Goal: Task Accomplishment & Management: Use online tool/utility

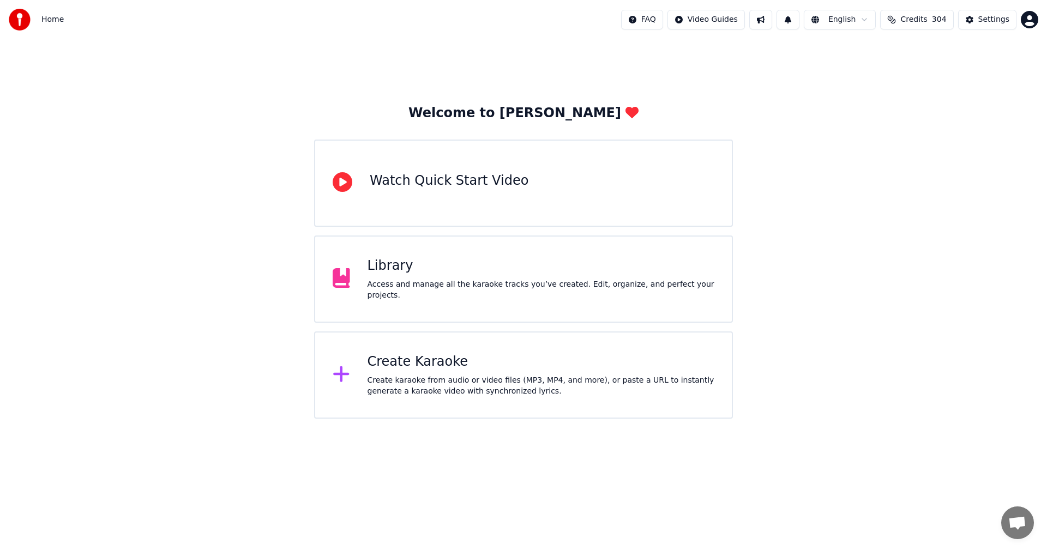
click at [439, 371] on div "Create Karaoke Create karaoke from audio or video files (MP3, MP4, and more), o…" at bounding box center [540, 375] width 347 height 44
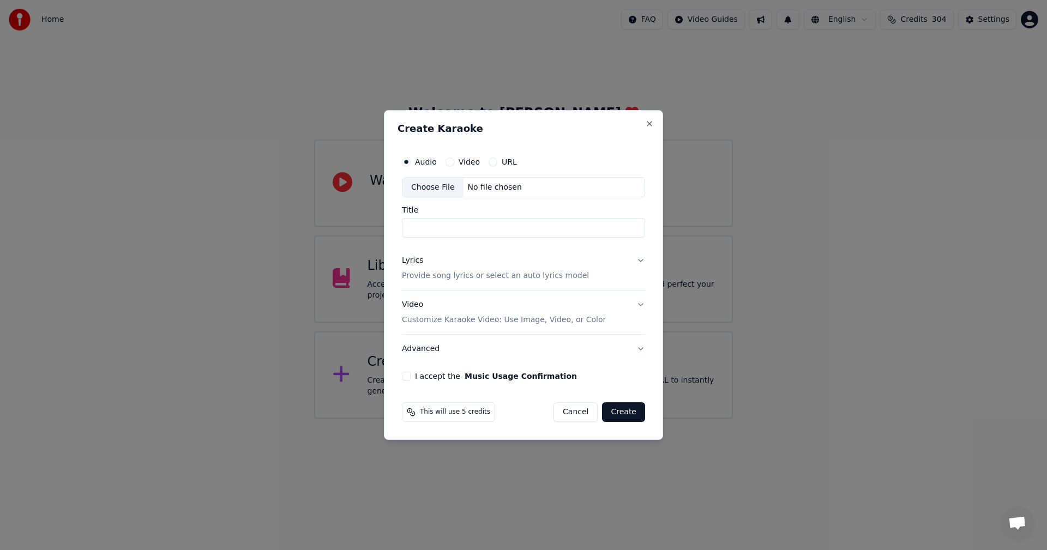
click at [437, 179] on div "Choose File" at bounding box center [432, 188] width 61 height 20
type input "**********"
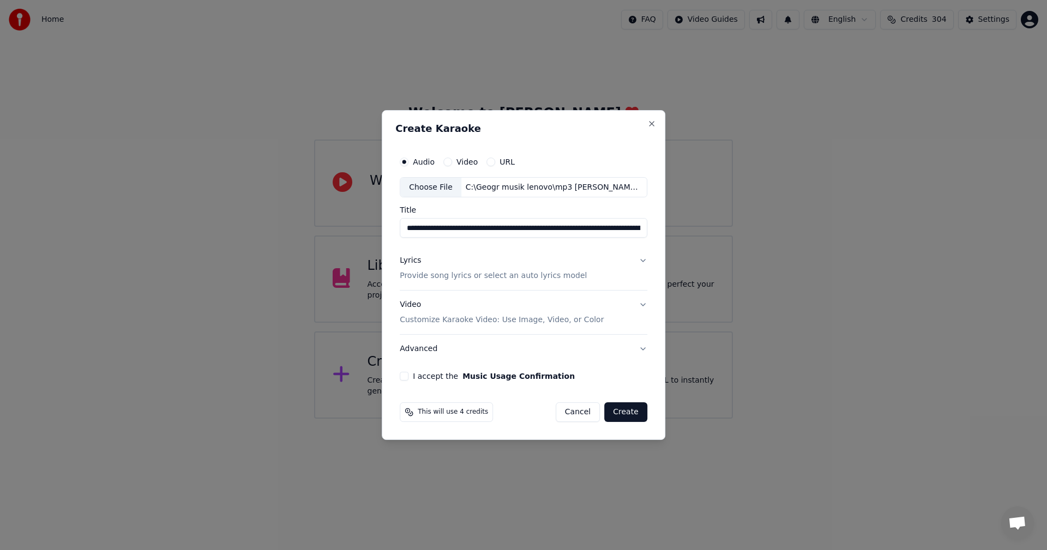
click at [413, 274] on p "Provide song lyrics or select an auto lyrics model" at bounding box center [493, 276] width 187 height 11
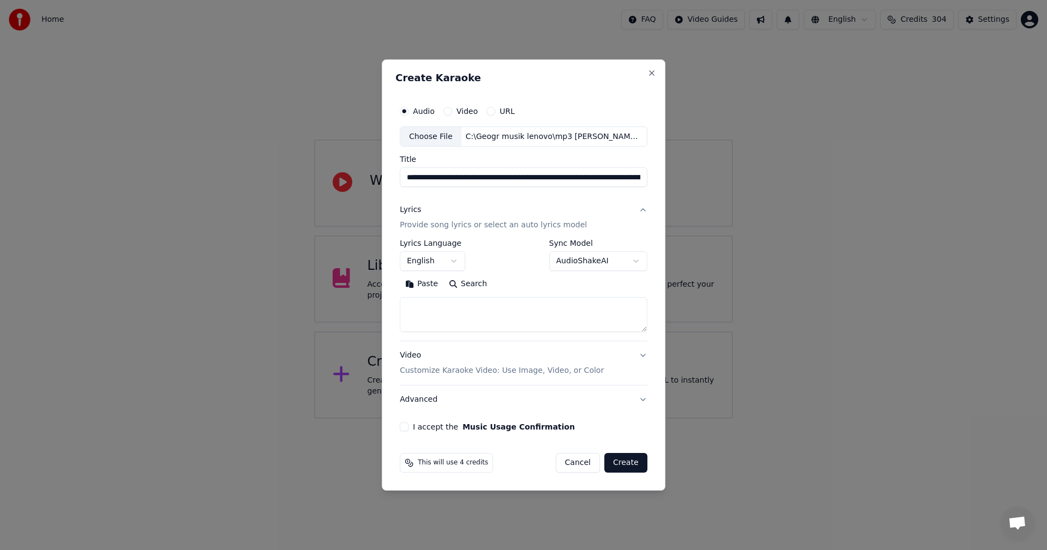
click at [447, 263] on button "English" at bounding box center [432, 262] width 65 height 20
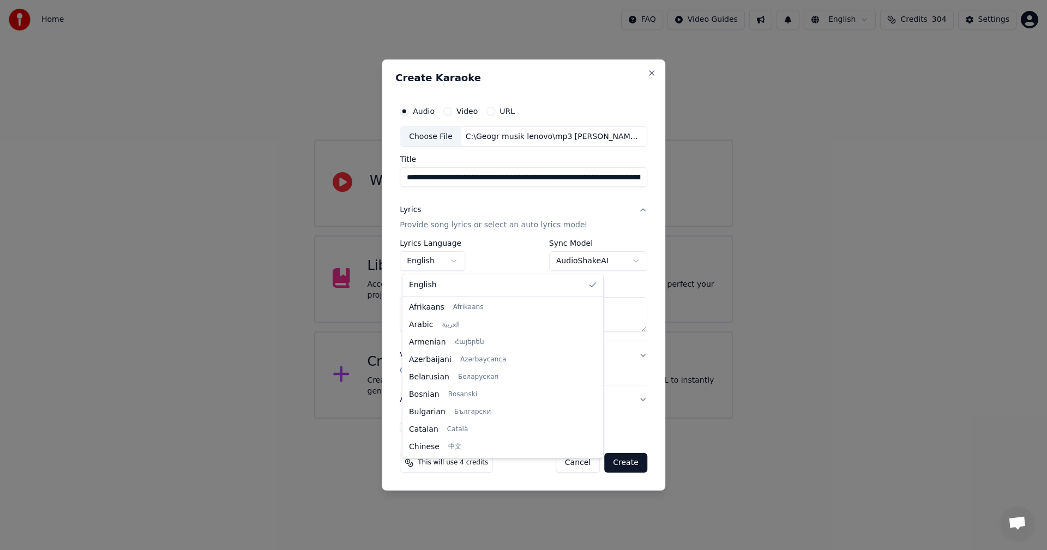
click at [455, 263] on div at bounding box center [523, 275] width 1047 height 550
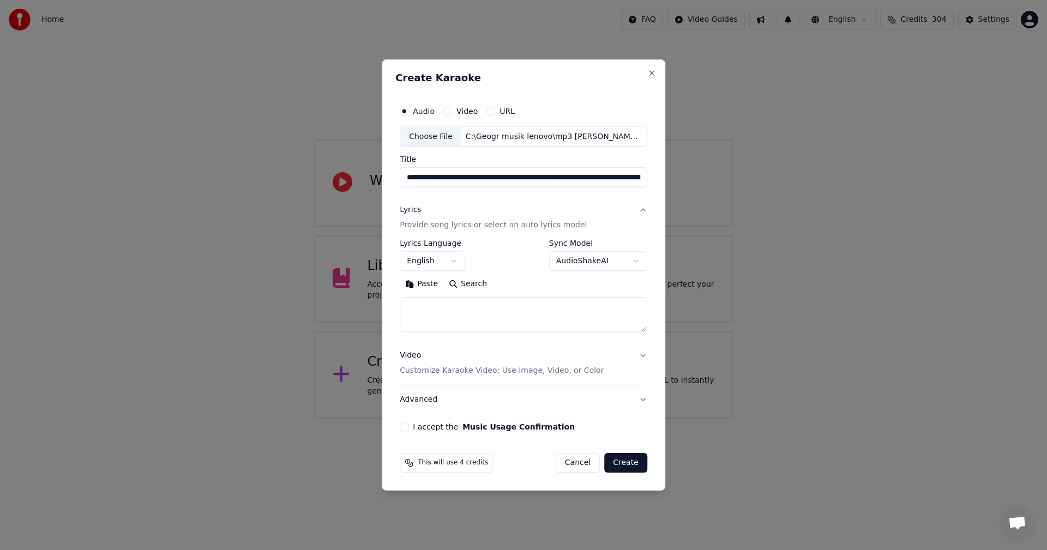
click at [455, 263] on button "English" at bounding box center [432, 262] width 65 height 20
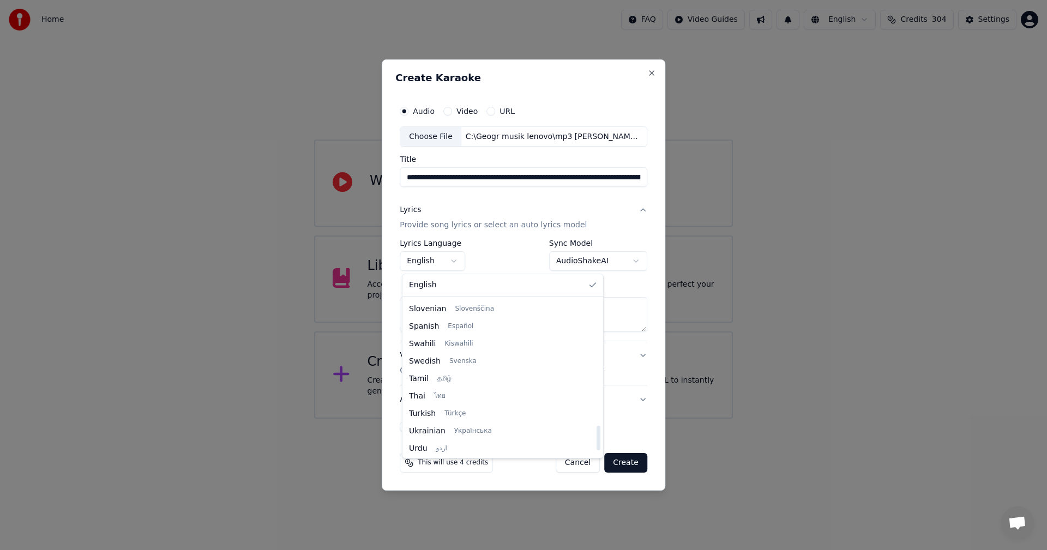
scroll to position [818, 0]
select select "**"
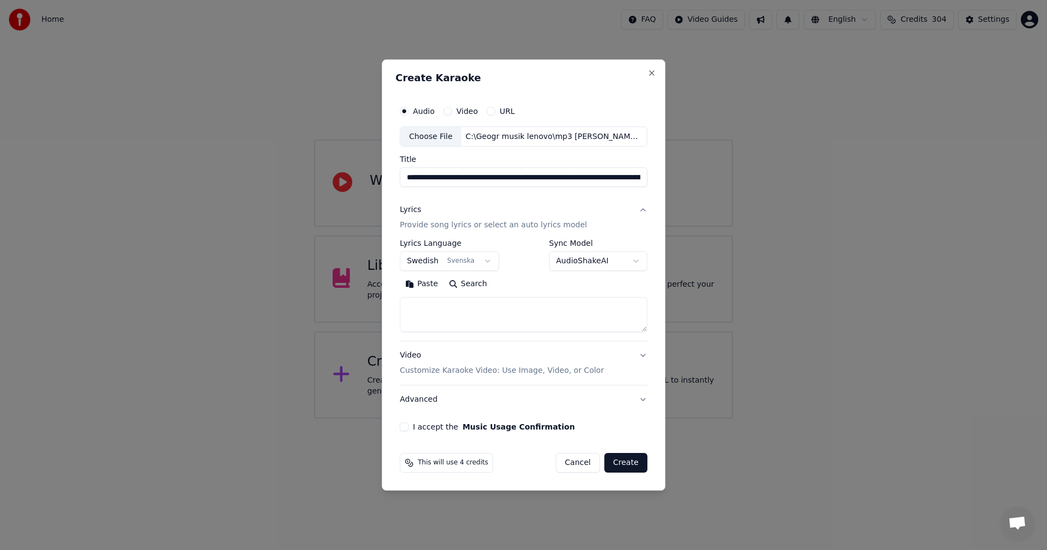
click at [607, 309] on textarea at bounding box center [524, 315] width 248 height 35
paste textarea "**********"
type textarea "**********"
click at [404, 428] on button "I accept the Music Usage Confirmation" at bounding box center [404, 427] width 9 height 9
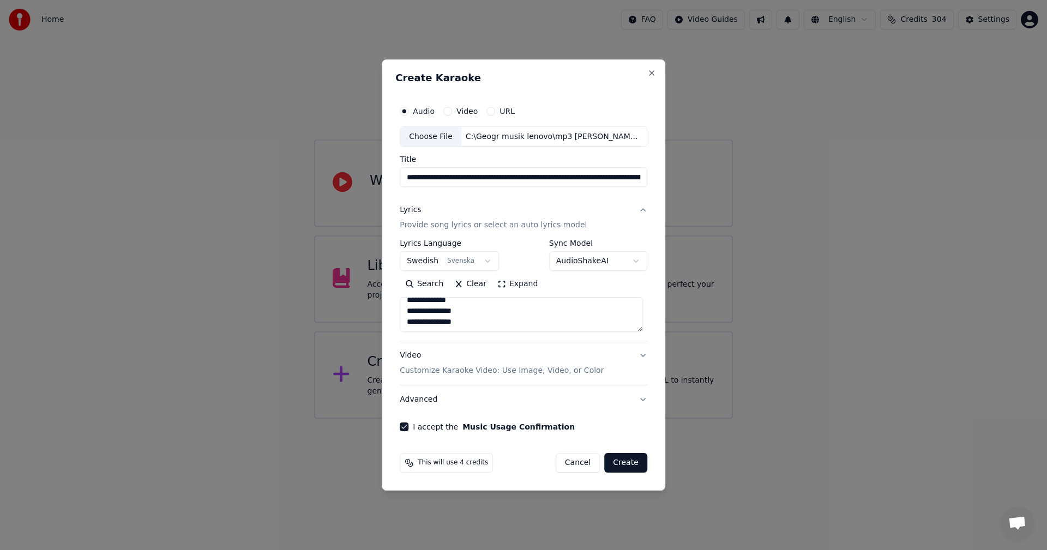
drag, startPoint x: 625, startPoint y: 462, endPoint x: 643, endPoint y: 466, distance: 18.4
click at [627, 461] on button "Create" at bounding box center [625, 463] width 43 height 20
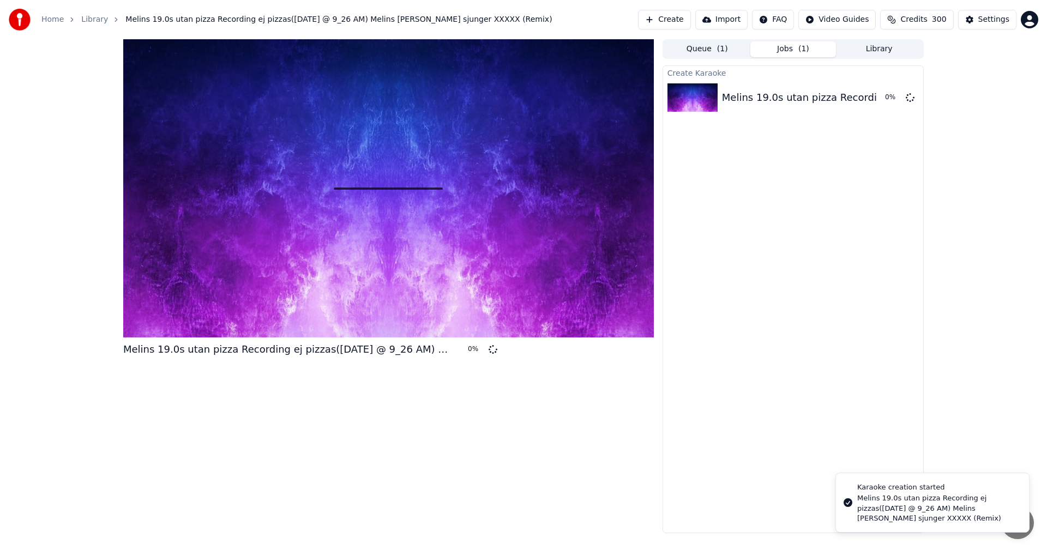
click at [887, 51] on button "Library" at bounding box center [879, 49] width 86 height 16
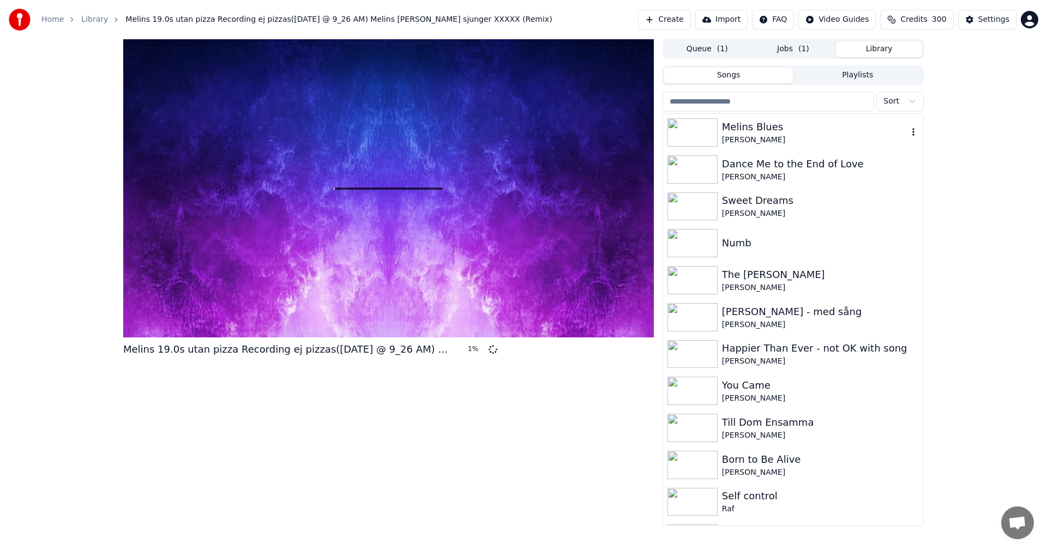
click at [908, 132] on icon "button" at bounding box center [913, 132] width 11 height 9
click at [778, 126] on div "Melins Blues" at bounding box center [815, 126] width 186 height 15
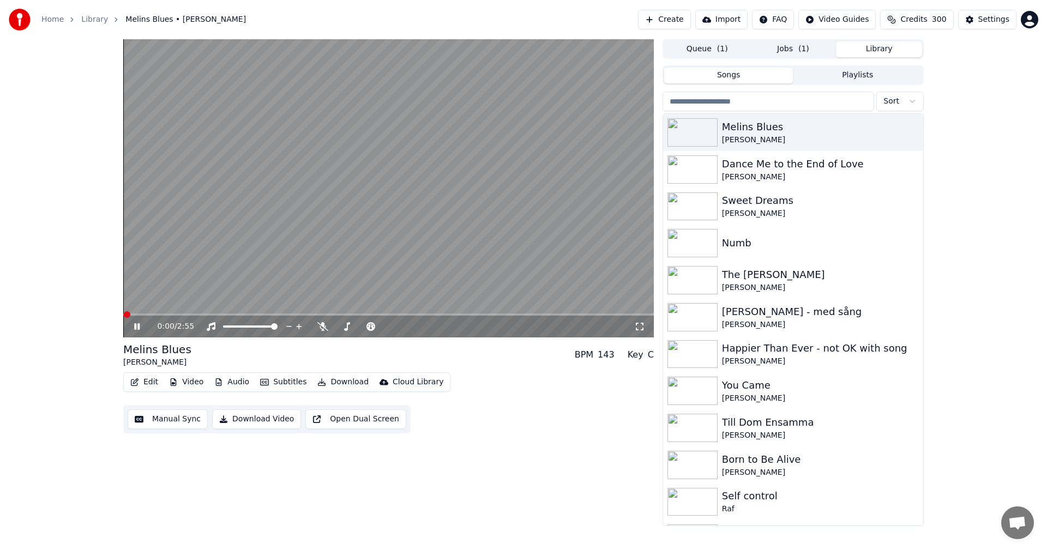
click at [137, 326] on icon at bounding box center [145, 326] width 26 height 9
click at [143, 379] on button "Edit" at bounding box center [144, 382] width 37 height 15
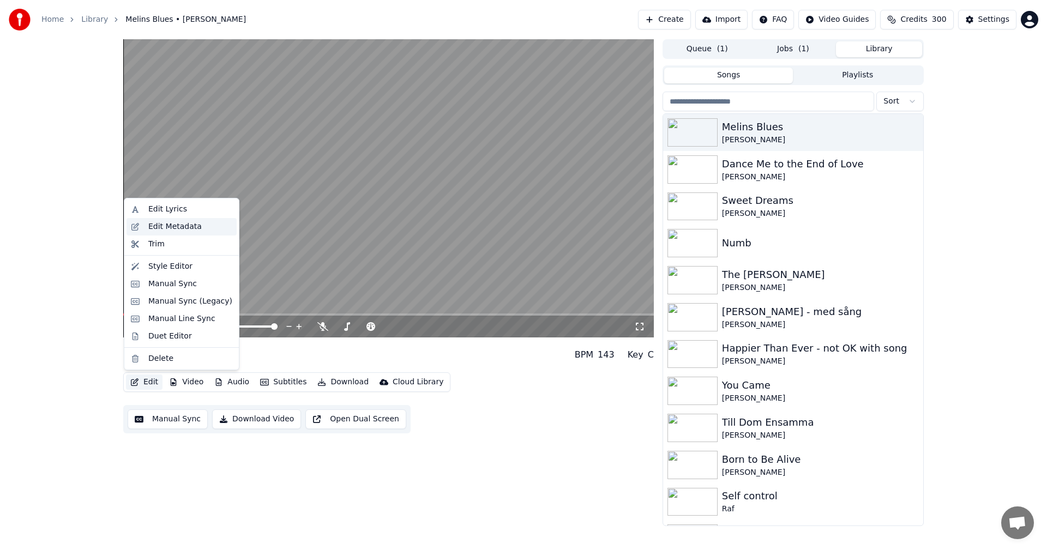
click at [182, 220] on div "Edit Metadata" at bounding box center [181, 226] width 110 height 17
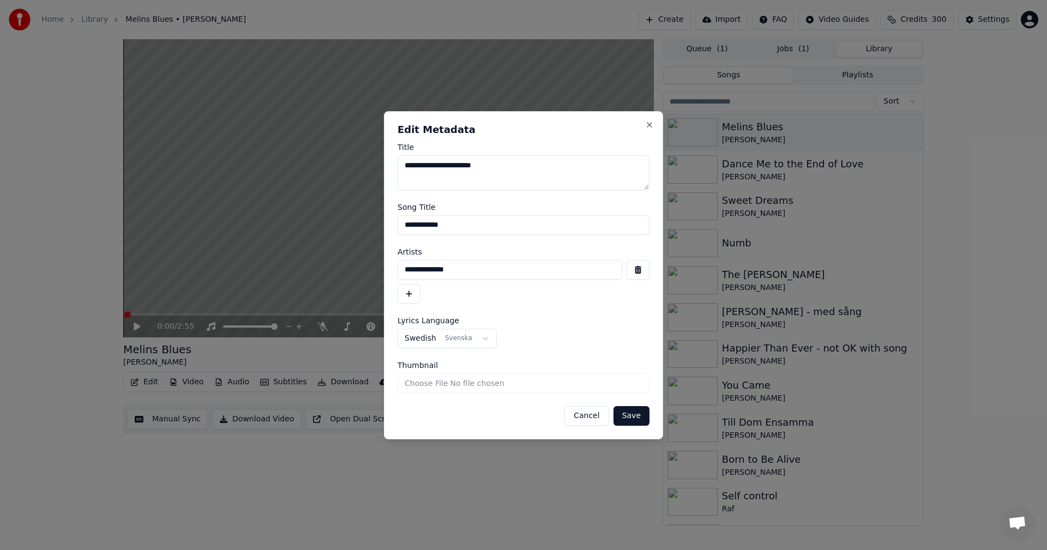
click at [465, 230] on input "**********" at bounding box center [523, 225] width 252 height 20
type input "**********"
click at [638, 415] on button "Save" at bounding box center [631, 416] width 36 height 20
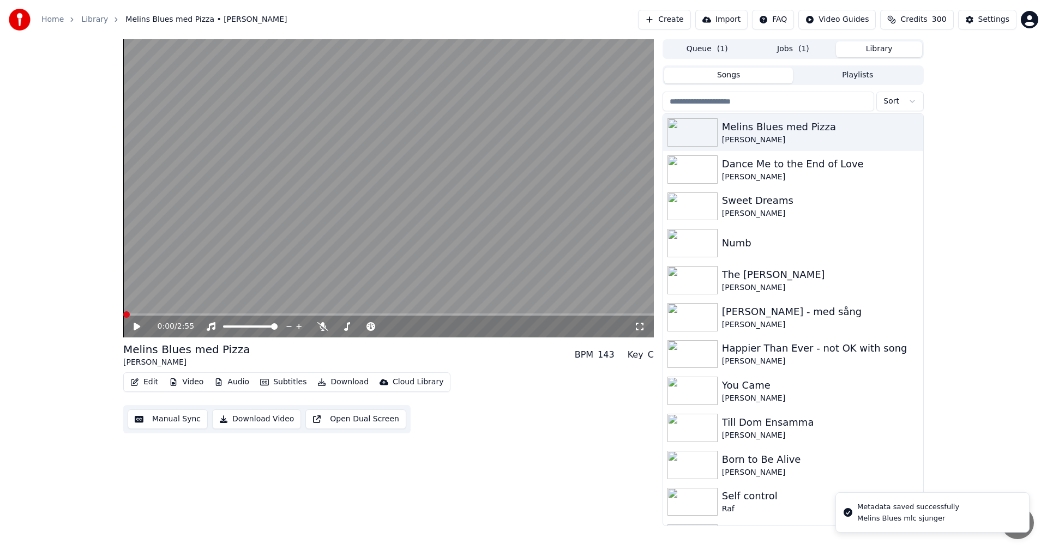
click at [710, 48] on button "Queue ( 1 )" at bounding box center [707, 49] width 86 height 16
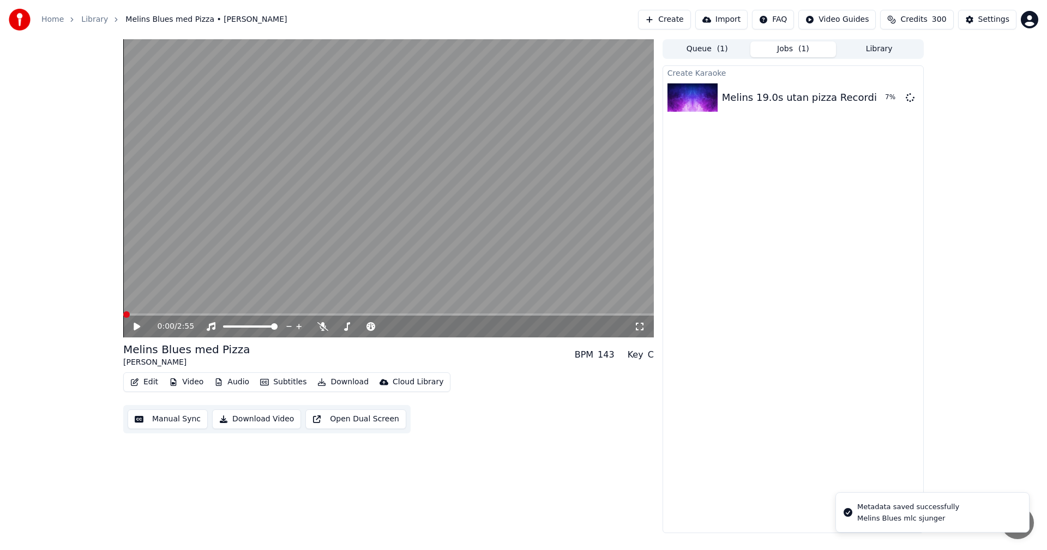
click at [818, 45] on button "Jobs ( 1 )" at bounding box center [793, 49] width 86 height 16
click at [133, 330] on icon at bounding box center [145, 326] width 26 height 9
click at [804, 55] on button "Jobs ( 1 )" at bounding box center [793, 49] width 86 height 16
click at [704, 52] on button "Queue ( 1 )" at bounding box center [707, 49] width 86 height 16
click at [796, 47] on button "Jobs ( 1 )" at bounding box center [793, 49] width 86 height 16
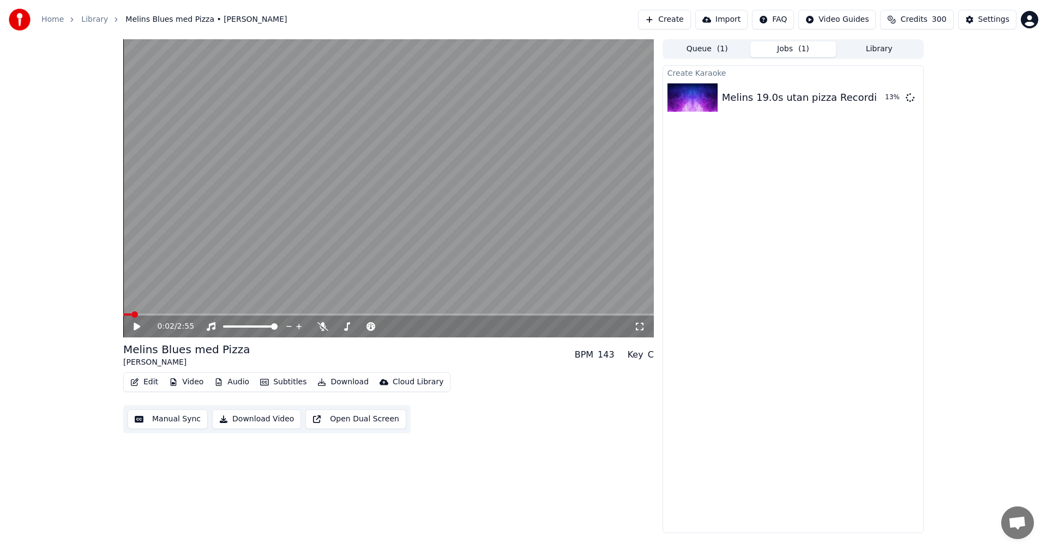
click at [860, 47] on button "Library" at bounding box center [879, 49] width 86 height 16
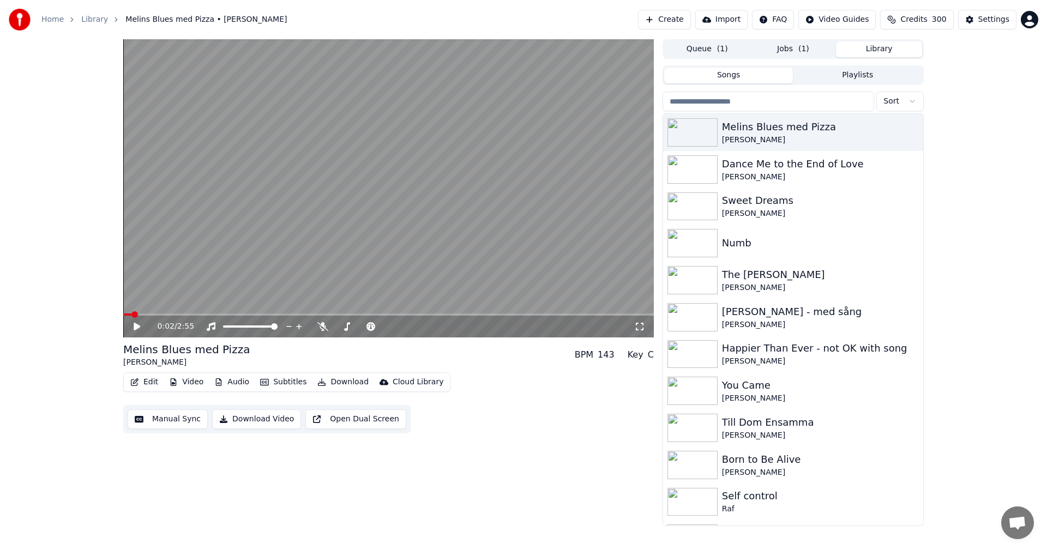
click at [815, 45] on button "Jobs ( 1 )" at bounding box center [793, 49] width 86 height 16
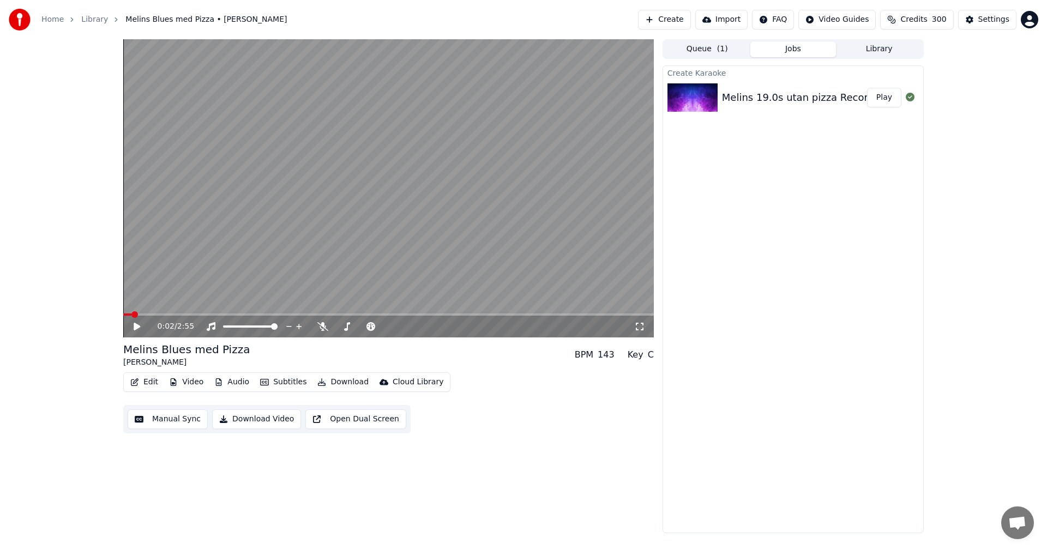
drag, startPoint x: 878, startPoint y: 94, endPoint x: 886, endPoint y: 94, distance: 8.2
click at [878, 94] on button "Play" at bounding box center [884, 98] width 34 height 20
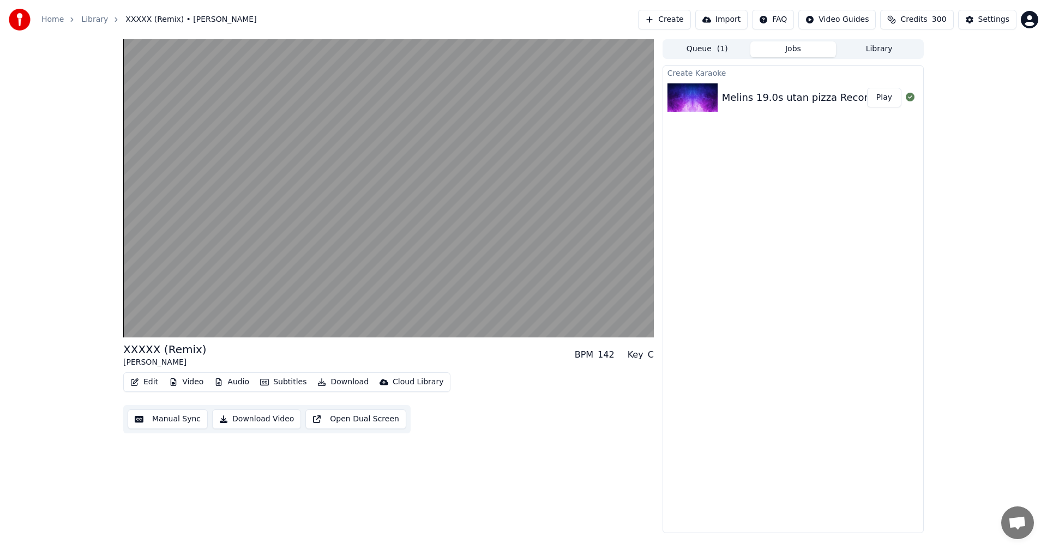
click at [143, 381] on button "Edit" at bounding box center [144, 382] width 37 height 15
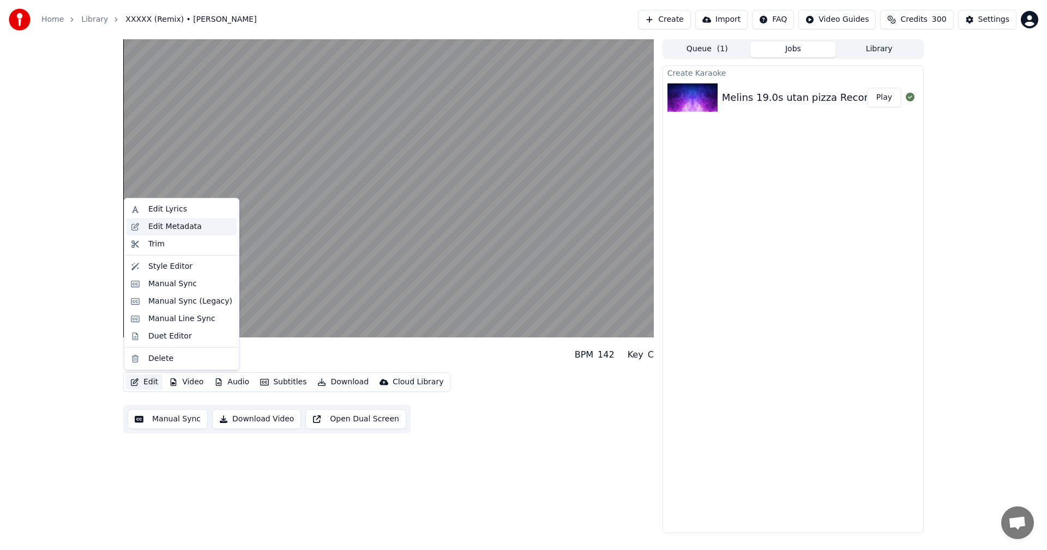
click at [194, 225] on div "Edit Metadata" at bounding box center [174, 226] width 53 height 11
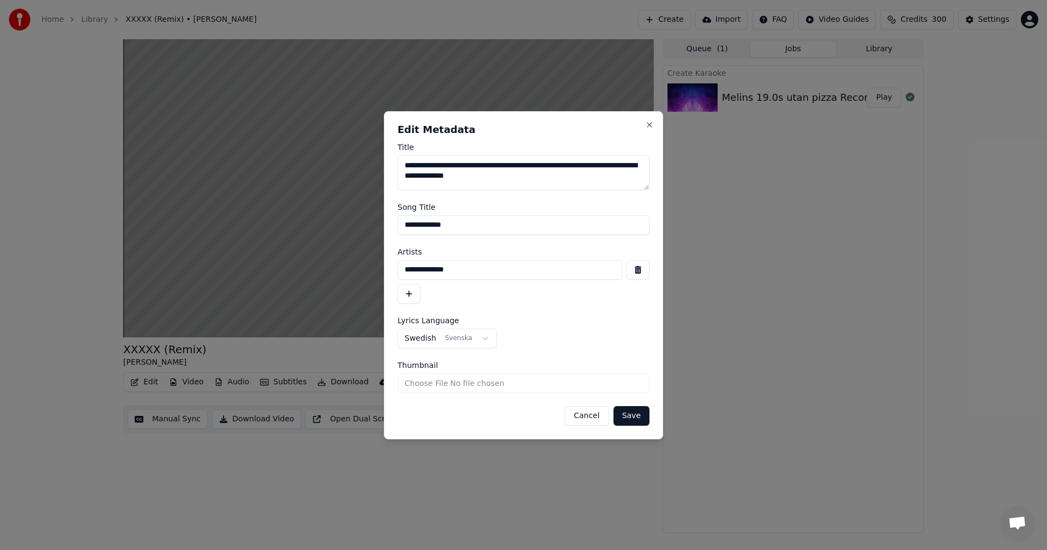
drag, startPoint x: 490, startPoint y: 225, endPoint x: 360, endPoint y: 222, distance: 129.2
click at [360, 222] on body "**********" at bounding box center [523, 275] width 1047 height 550
type input "**********"
drag, startPoint x: 467, startPoint y: 270, endPoint x: 340, endPoint y: 267, distance: 127.1
click at [340, 267] on body "**********" at bounding box center [523, 275] width 1047 height 550
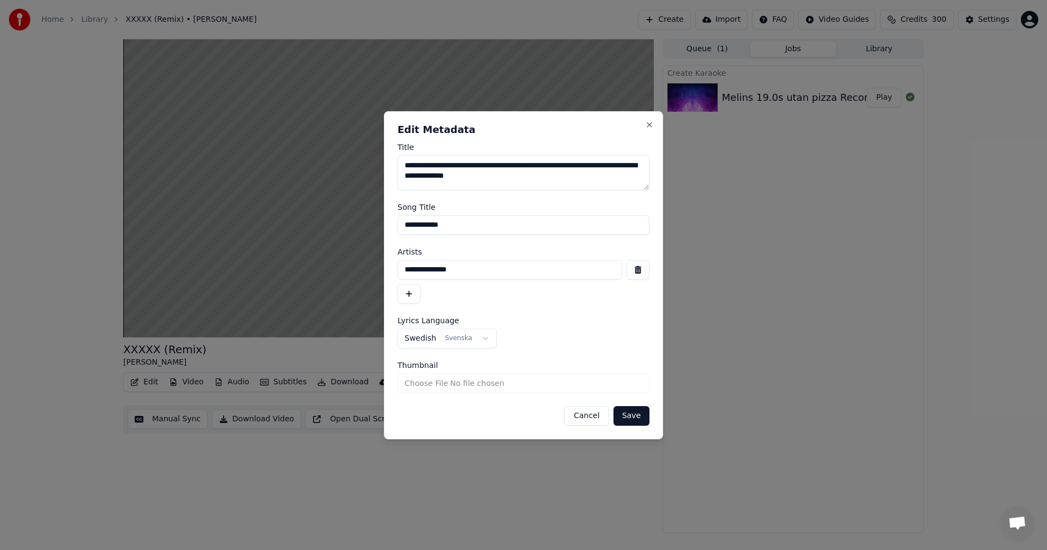
type input "**********"
click at [649, 411] on button "Save" at bounding box center [631, 416] width 36 height 20
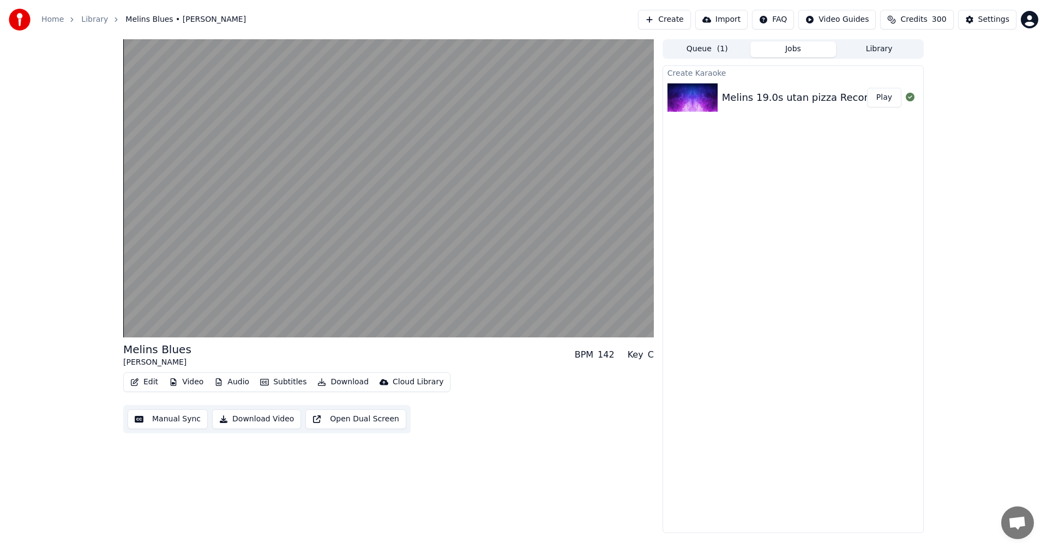
click at [197, 378] on button "Video" at bounding box center [186, 382] width 43 height 15
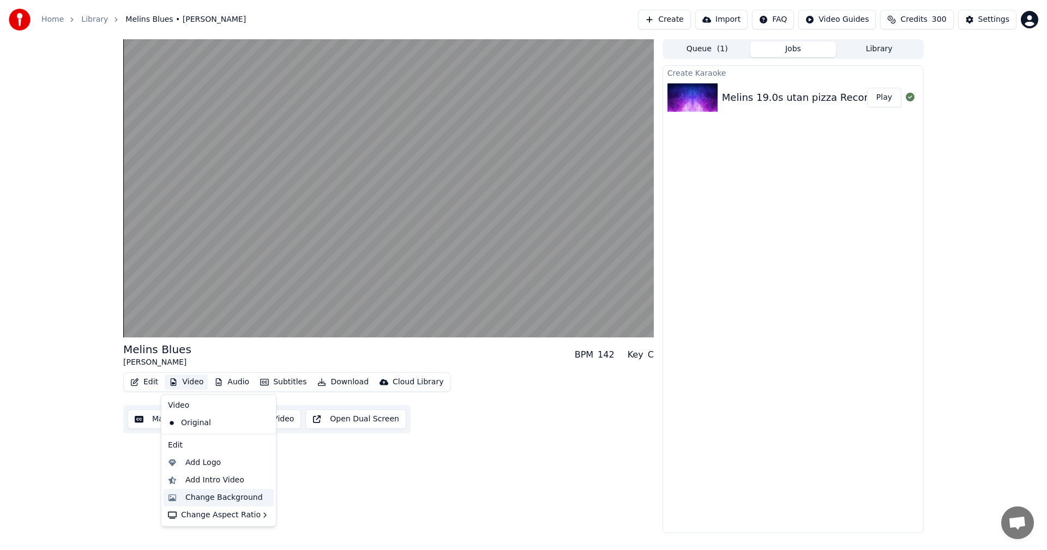
click at [232, 498] on div "Change Background" at bounding box center [223, 497] width 77 height 11
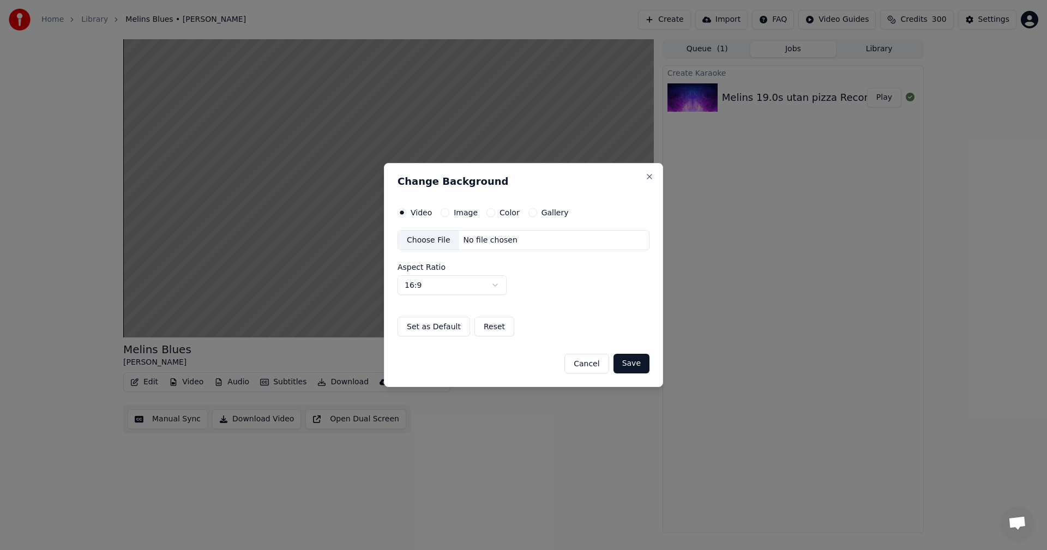
click at [486, 210] on button "Color" at bounding box center [490, 212] width 9 height 9
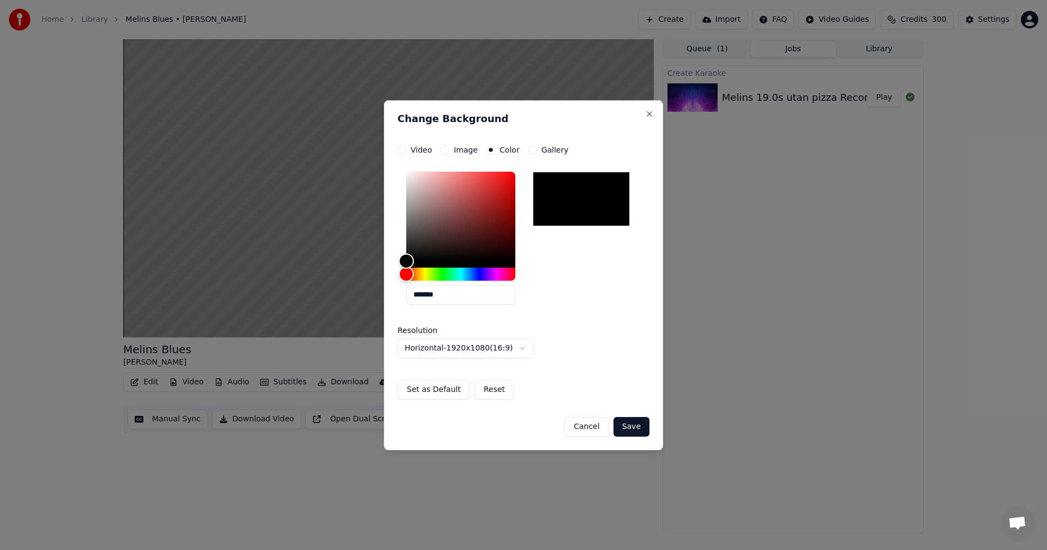
click at [639, 433] on button "Save" at bounding box center [631, 427] width 36 height 20
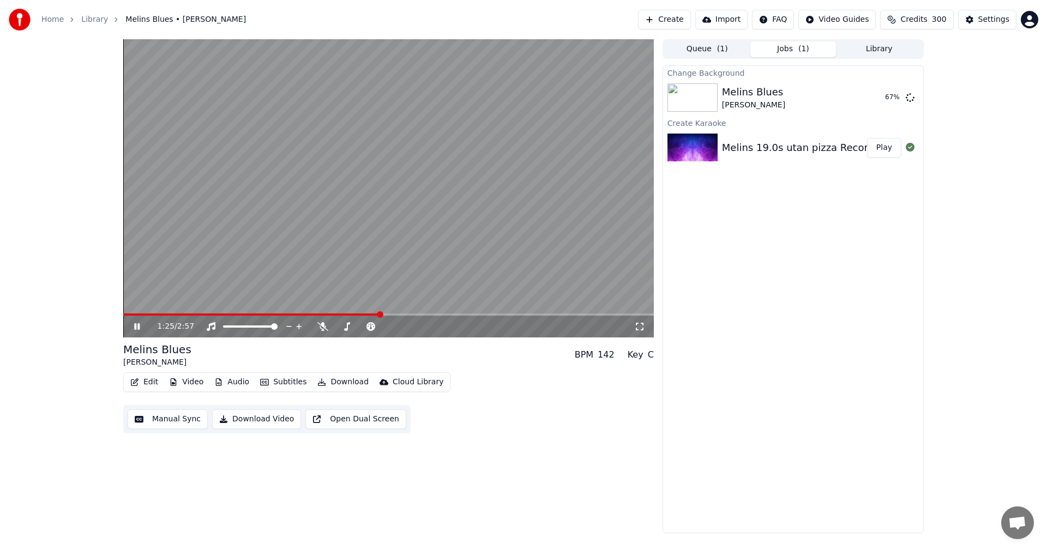
click at [185, 314] on span at bounding box center [251, 314] width 257 height 2
click at [347, 329] on span at bounding box center [349, 326] width 7 height 7
click at [167, 314] on span at bounding box center [169, 314] width 92 height 2
click at [344, 327] on span at bounding box center [346, 326] width 7 height 7
click at [177, 315] on span at bounding box center [170, 314] width 95 height 2
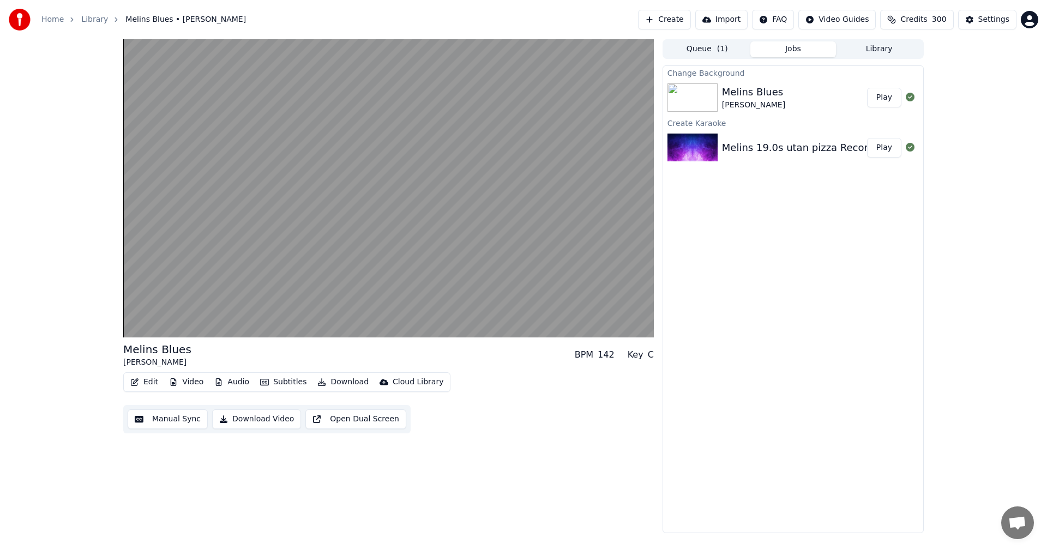
click at [889, 101] on button "Play" at bounding box center [884, 98] width 34 height 20
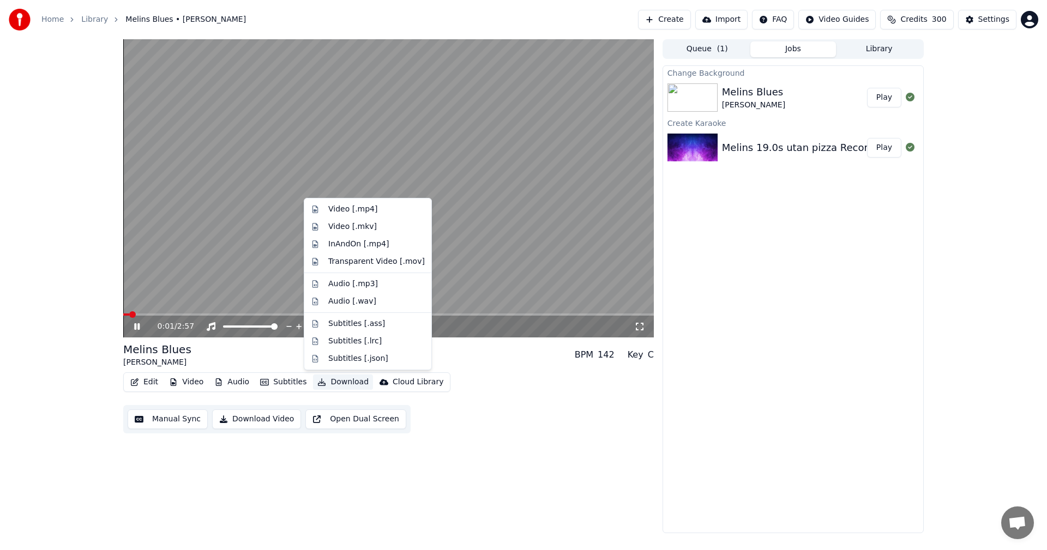
click at [350, 381] on button "Download" at bounding box center [343, 382] width 60 height 15
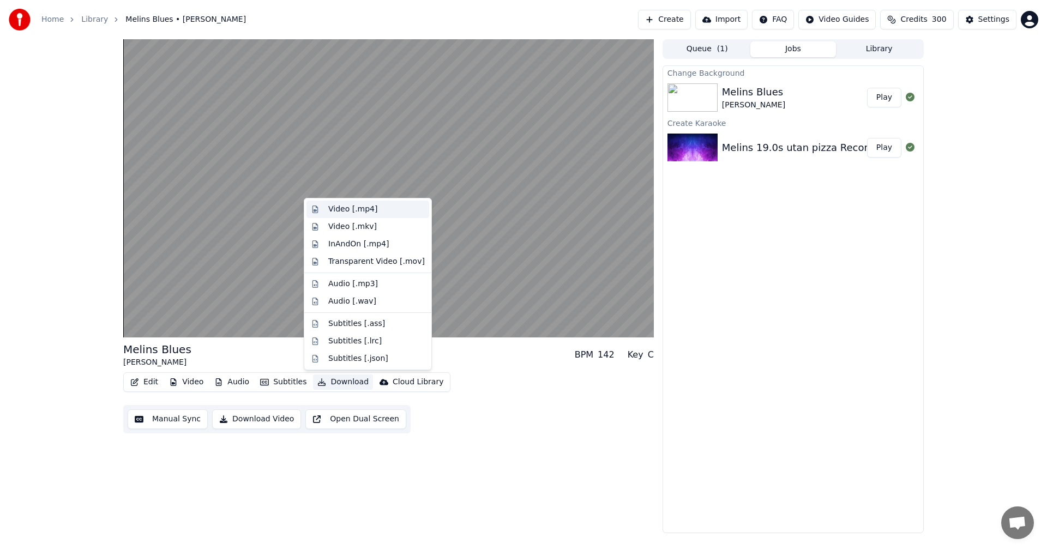
click at [371, 207] on div "Video [.mp4]" at bounding box center [352, 209] width 49 height 11
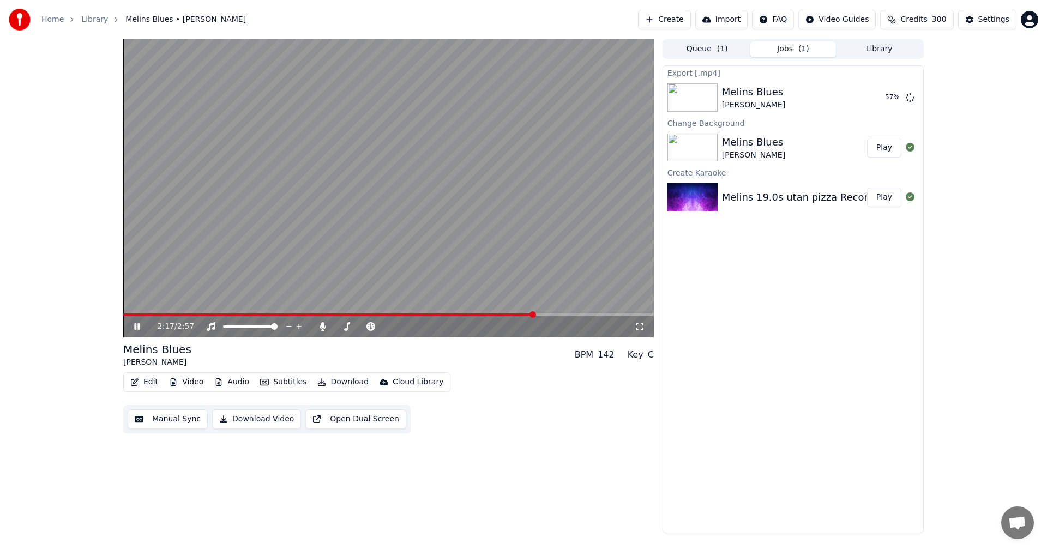
click at [67, 260] on div "2:17 / 2:57 Melins Blues [PERSON_NAME] BPM 142 Key C Edit Video Audio Subtitles…" at bounding box center [523, 286] width 1047 height 494
click at [611, 313] on span at bounding box center [388, 314] width 530 height 2
click at [598, 314] on span at bounding box center [370, 314] width 494 height 2
click at [576, 314] on span at bounding box center [361, 314] width 476 height 2
click at [397, 313] on span at bounding box center [352, 314] width 459 height 2
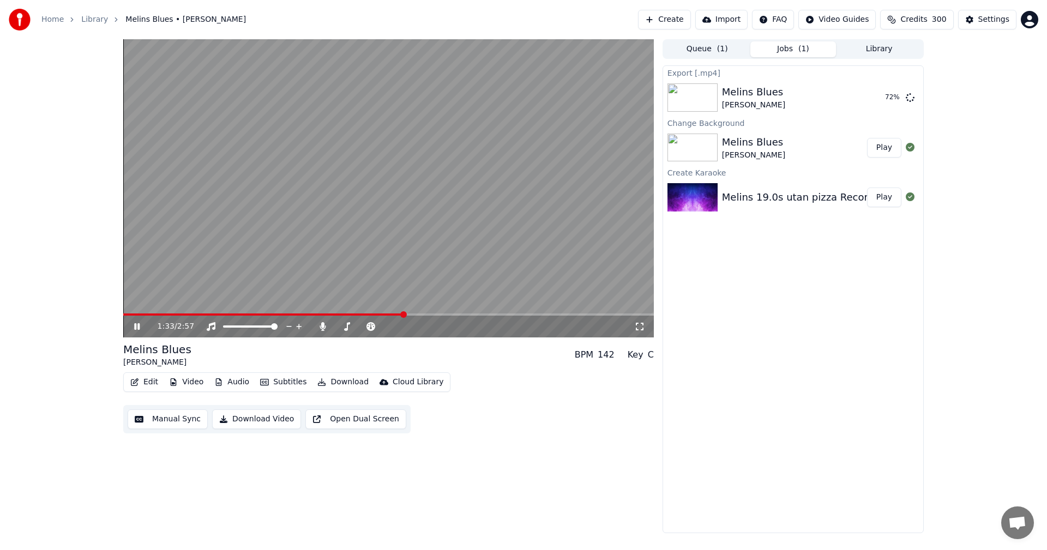
click at [128, 312] on video at bounding box center [388, 188] width 530 height 298
click at [138, 327] on icon at bounding box center [137, 327] width 7 height 8
click at [125, 314] on span at bounding box center [264, 314] width 282 height 2
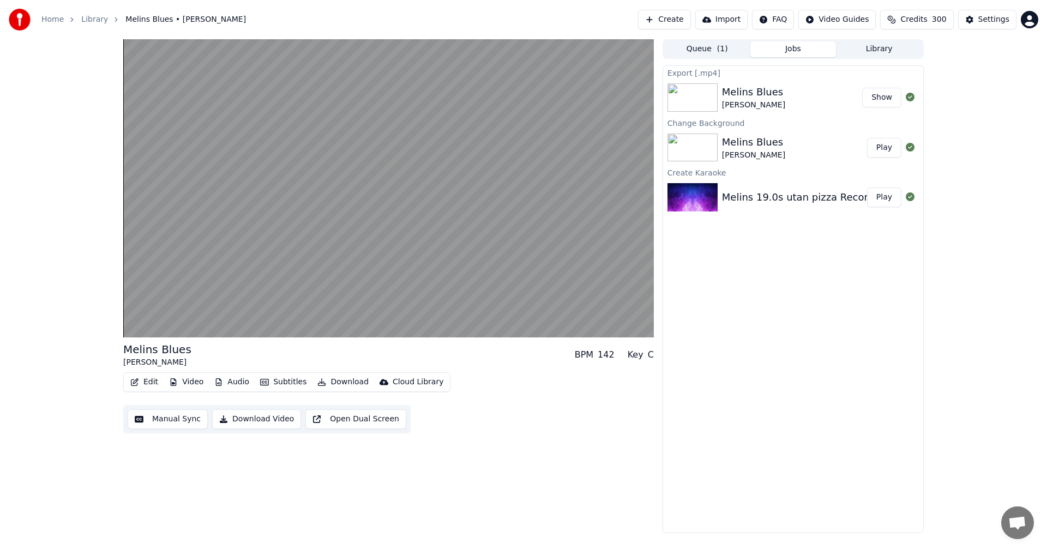
click at [933, 20] on button "Credits 300" at bounding box center [916, 20] width 73 height 20
click at [932, 144] on button "Refresh" at bounding box center [923, 152] width 56 height 20
